Goal: Navigation & Orientation: Find specific page/section

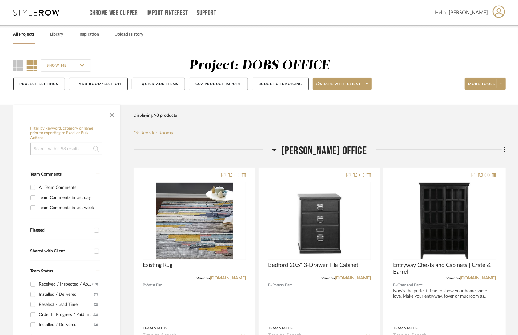
click at [14, 29] on div "All Projects" at bounding box center [24, 34] width 22 height 19
click at [18, 34] on link "All Projects" at bounding box center [24, 34] width 22 height 8
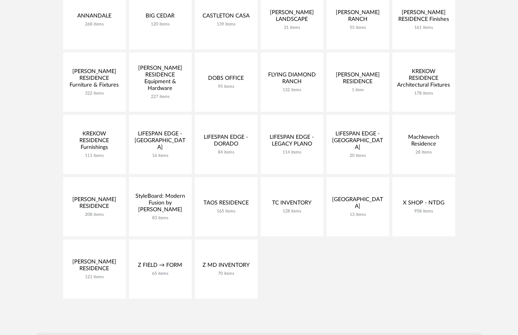
scroll to position [127, 0]
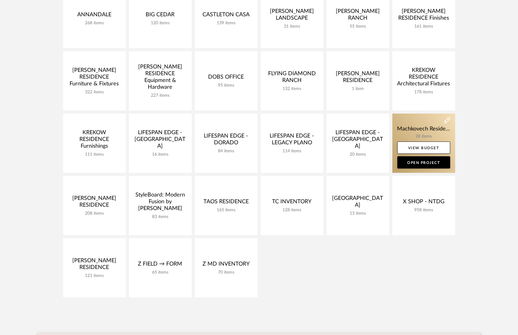
click at [416, 128] on link at bounding box center [423, 143] width 63 height 59
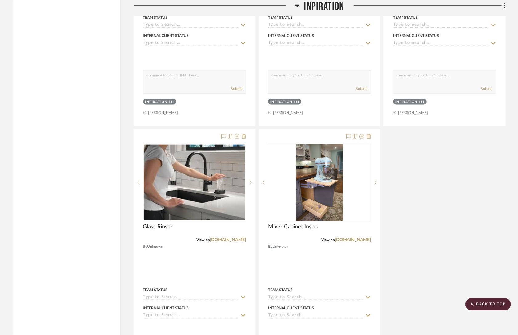
scroll to position [2065, 0]
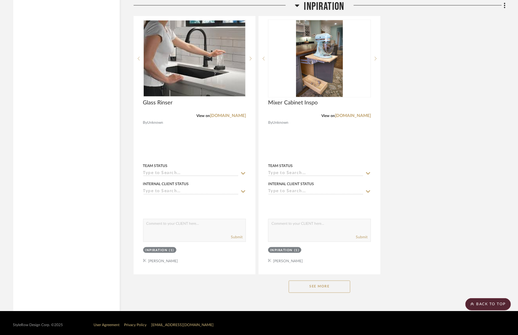
click at [303, 286] on button "See More" at bounding box center [319, 287] width 62 height 12
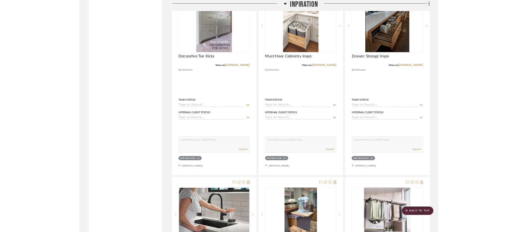
scroll to position [0, 0]
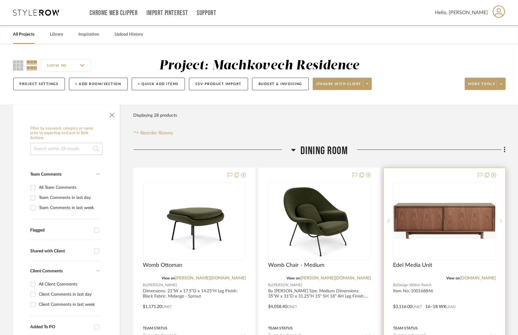
click at [460, 330] on div "Team Status" at bounding box center [444, 329] width 103 height 6
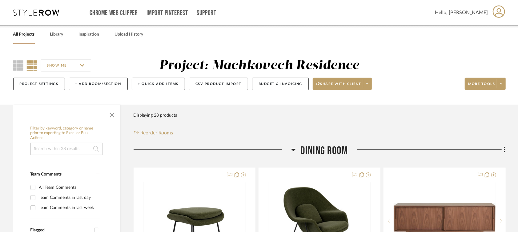
click at [22, 33] on link "All Projects" at bounding box center [24, 34] width 22 height 8
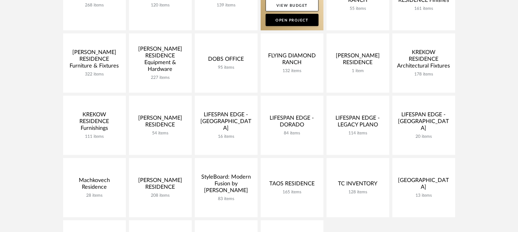
scroll to position [149, 0]
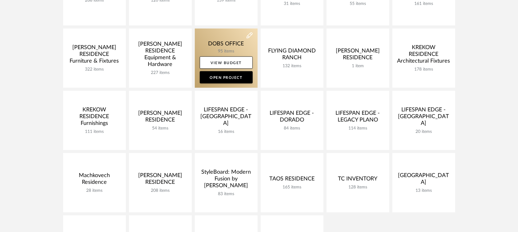
click at [232, 41] on link at bounding box center [226, 58] width 63 height 59
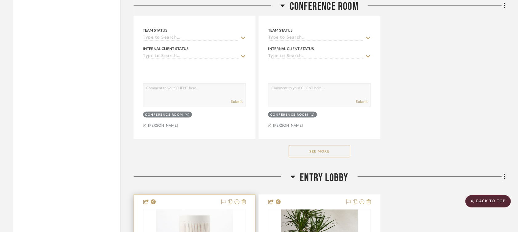
scroll to position [2048, 0]
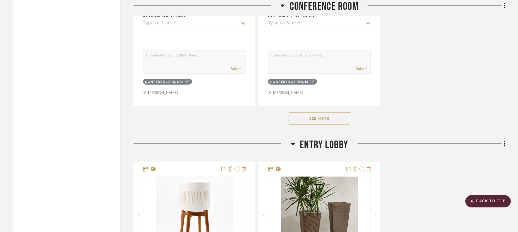
click at [307, 116] on button "See More" at bounding box center [319, 119] width 62 height 12
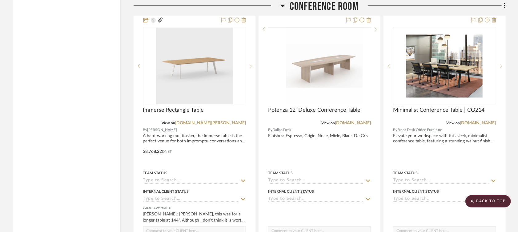
scroll to position [0, 0]
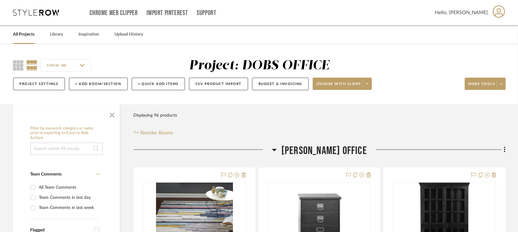
click at [18, 36] on link "All Projects" at bounding box center [24, 34] width 22 height 8
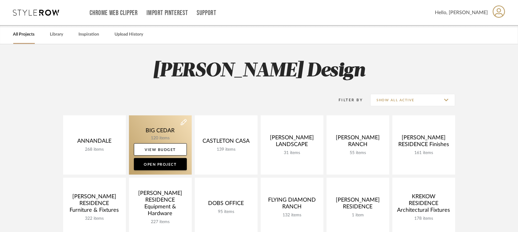
click at [158, 129] on link at bounding box center [160, 145] width 63 height 59
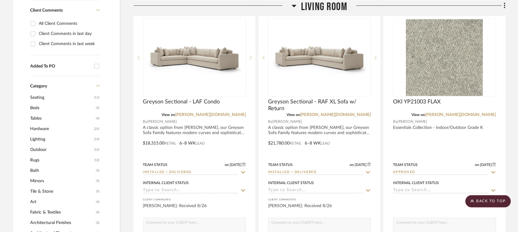
scroll to position [448, 0]
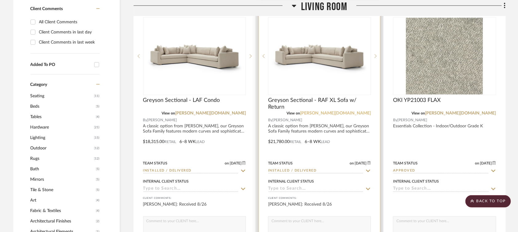
click at [359, 112] on link "[PERSON_NAME][DOMAIN_NAME]" at bounding box center [335, 113] width 71 height 4
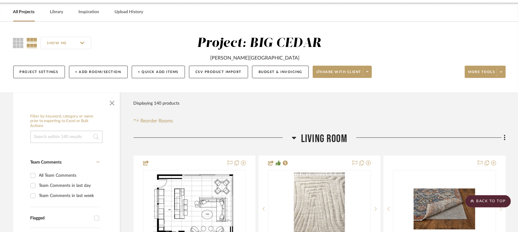
scroll to position [0, 0]
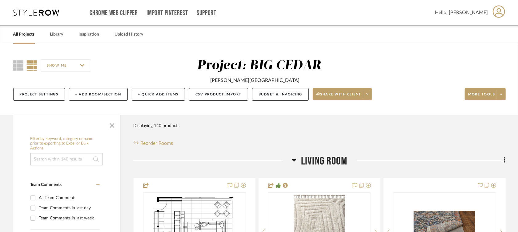
click at [495, 12] on icon at bounding box center [498, 11] width 13 height 13
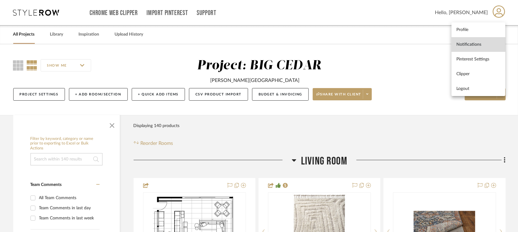
click at [485, 47] on link "Notifications" at bounding box center [478, 44] width 54 height 15
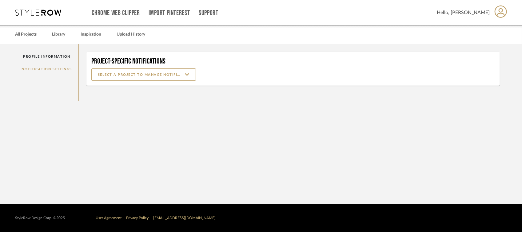
click at [37, 15] on icon at bounding box center [38, 13] width 46 height 6
